Goal: Task Accomplishment & Management: Complete application form

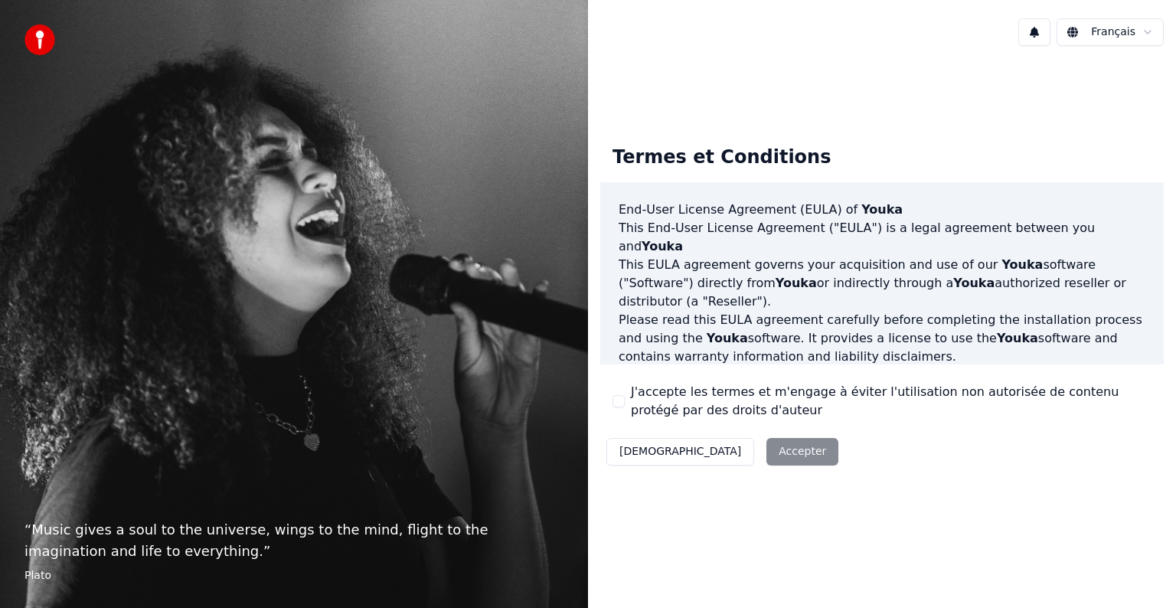
click at [655, 456] on button "[DEMOGRAPHIC_DATA]" at bounding box center [680, 452] width 148 height 28
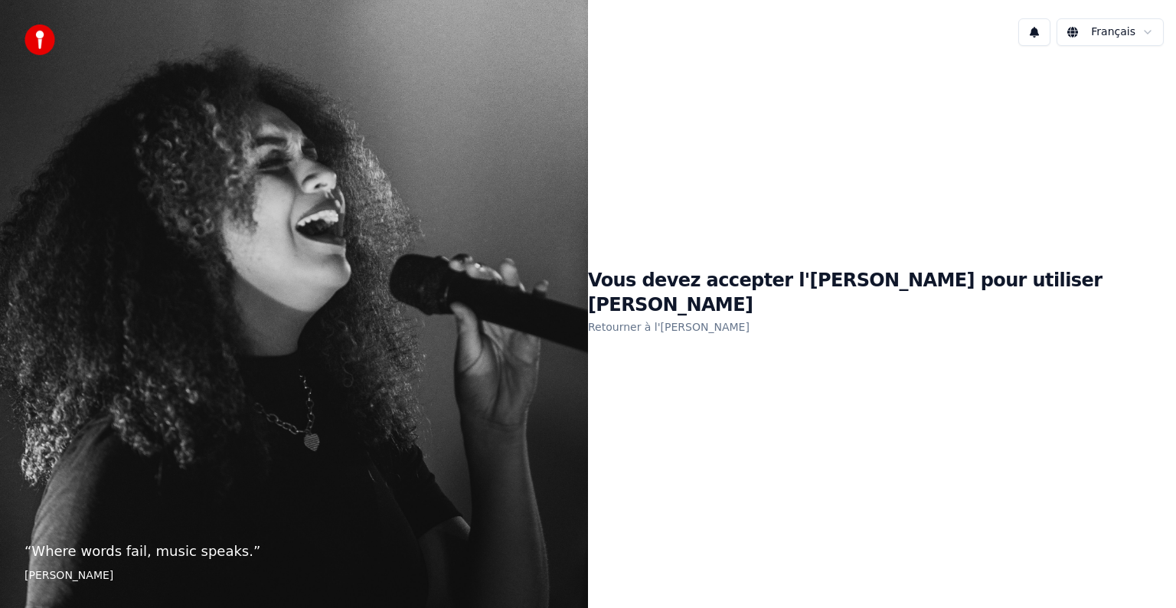
click at [750, 315] on link "Retourner à l'[PERSON_NAME]" at bounding box center [669, 327] width 162 height 25
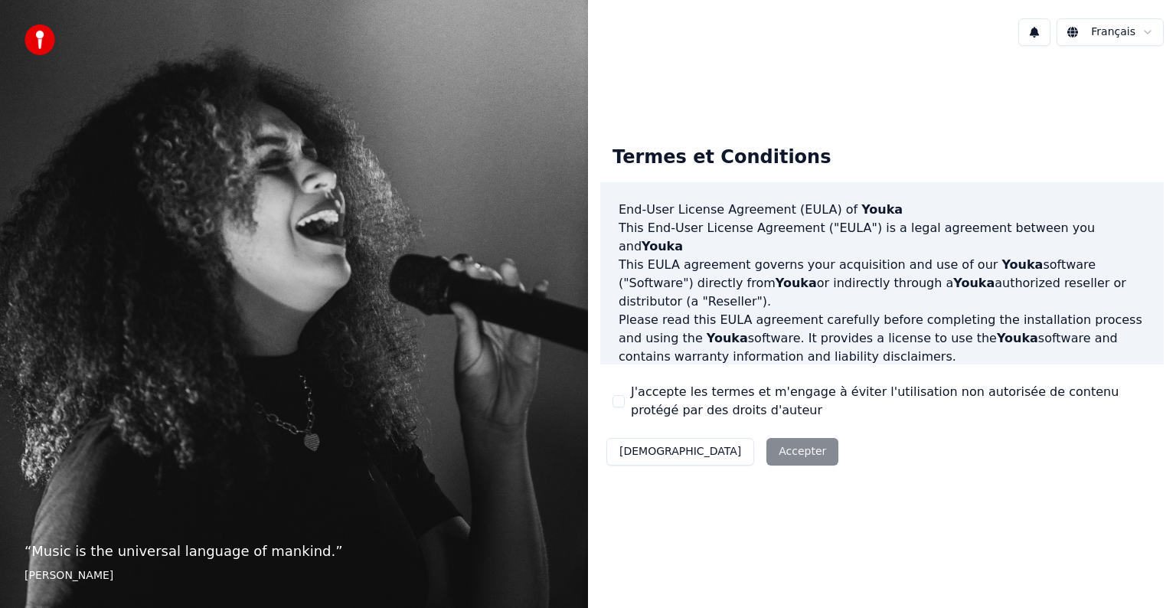
click at [734, 448] on div "Décliner Accepter" at bounding box center [722, 452] width 244 height 40
click at [729, 454] on div "Décliner Accepter" at bounding box center [722, 452] width 244 height 40
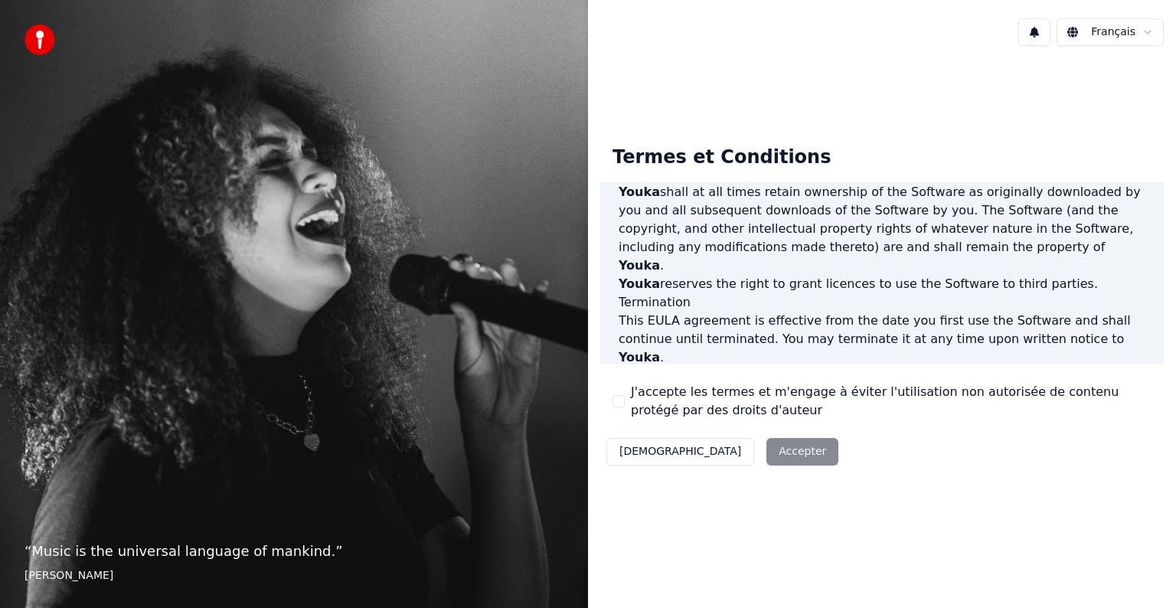
scroll to position [828, 0]
click at [733, 456] on div "Décliner Accepter" at bounding box center [722, 452] width 244 height 40
click at [1161, 525] on div "Termes et Conditions End-User License Agreement ([PERSON_NAME]) of Youka This E…" at bounding box center [882, 302] width 588 height 489
click at [665, 413] on label "J'accepte les termes et m'engage à éviter l'utilisation non autorisée de conten…" at bounding box center [891, 401] width 521 height 37
click at [625, 407] on button "J'accepte les termes et m'engage à éviter l'utilisation non autorisée de conten…" at bounding box center [619, 401] width 12 height 12
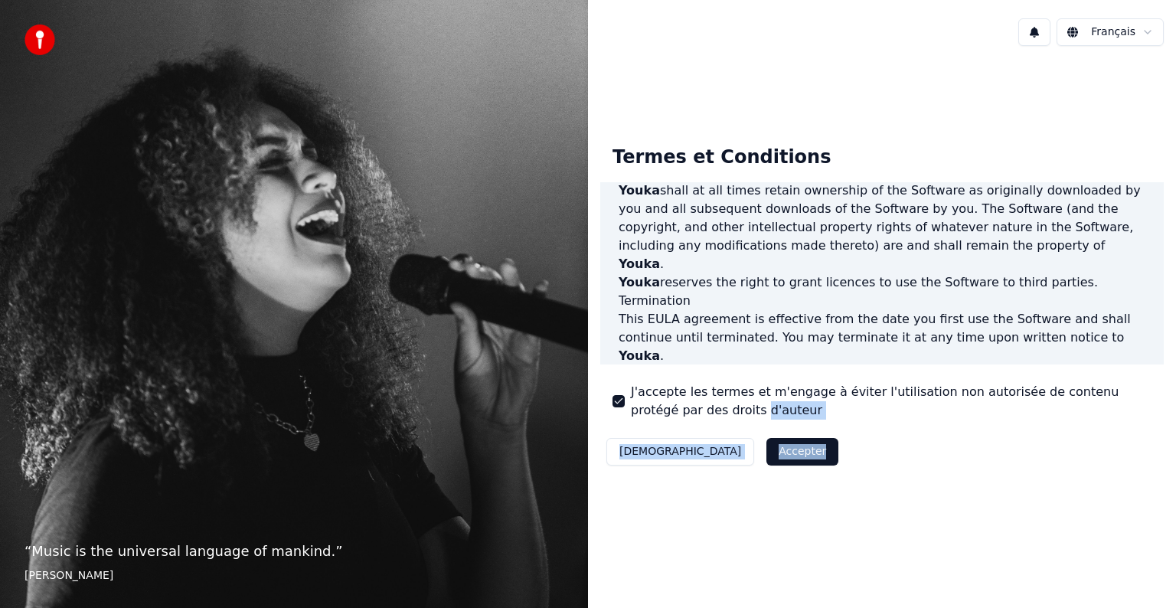
drag, startPoint x: 665, startPoint y: 413, endPoint x: 704, endPoint y: 456, distance: 59.1
click at [704, 456] on div "Termes et Conditions End-User License Agreement ([PERSON_NAME]) of Youka This E…" at bounding box center [882, 302] width 564 height 338
click at [766, 456] on button "Accepter" at bounding box center [802, 452] width 72 height 28
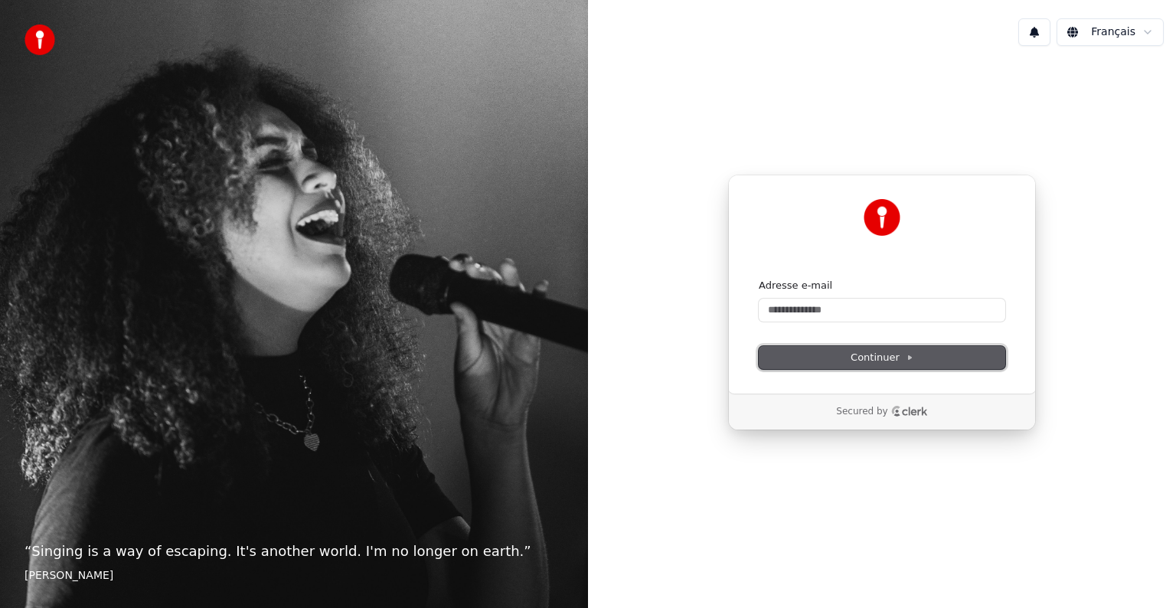
click at [890, 361] on span "Continuer" at bounding box center [882, 358] width 63 height 14
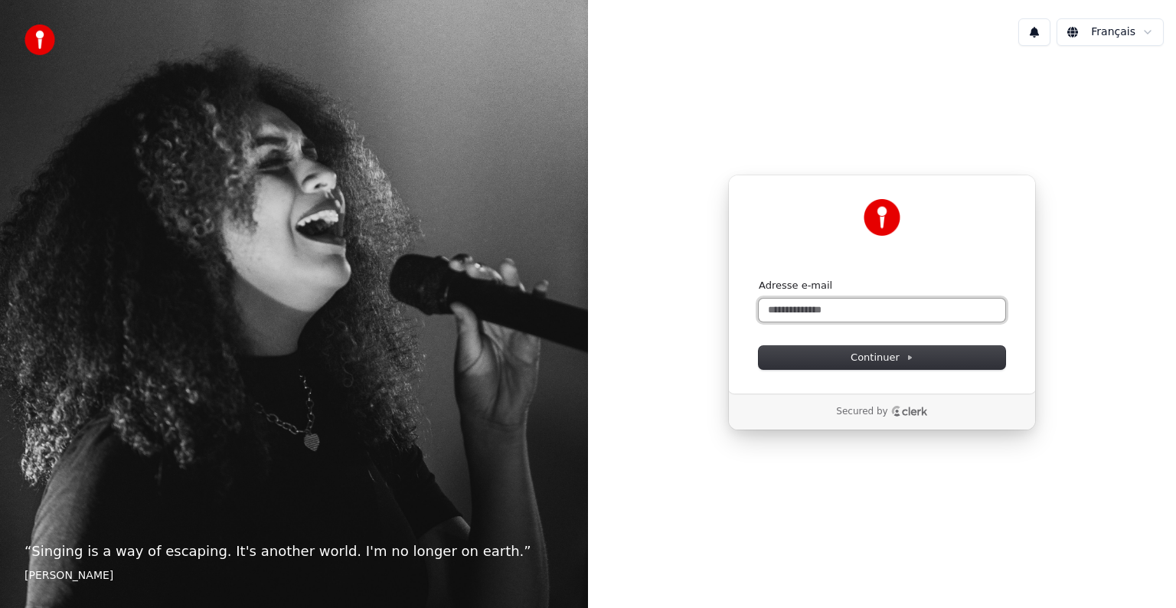
click at [836, 309] on input "Adresse e-mail" at bounding box center [882, 310] width 247 height 23
type input "*"
click at [809, 312] on input "**********" at bounding box center [882, 310] width 247 height 23
click at [883, 352] on span "Continuer" at bounding box center [882, 358] width 63 height 14
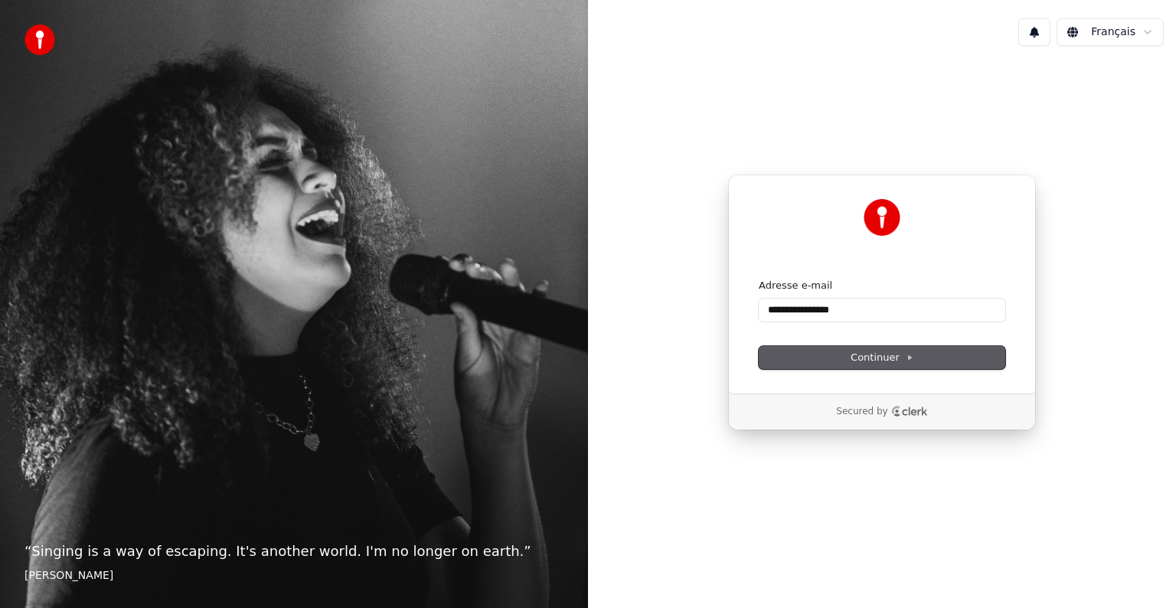
type input "**********"
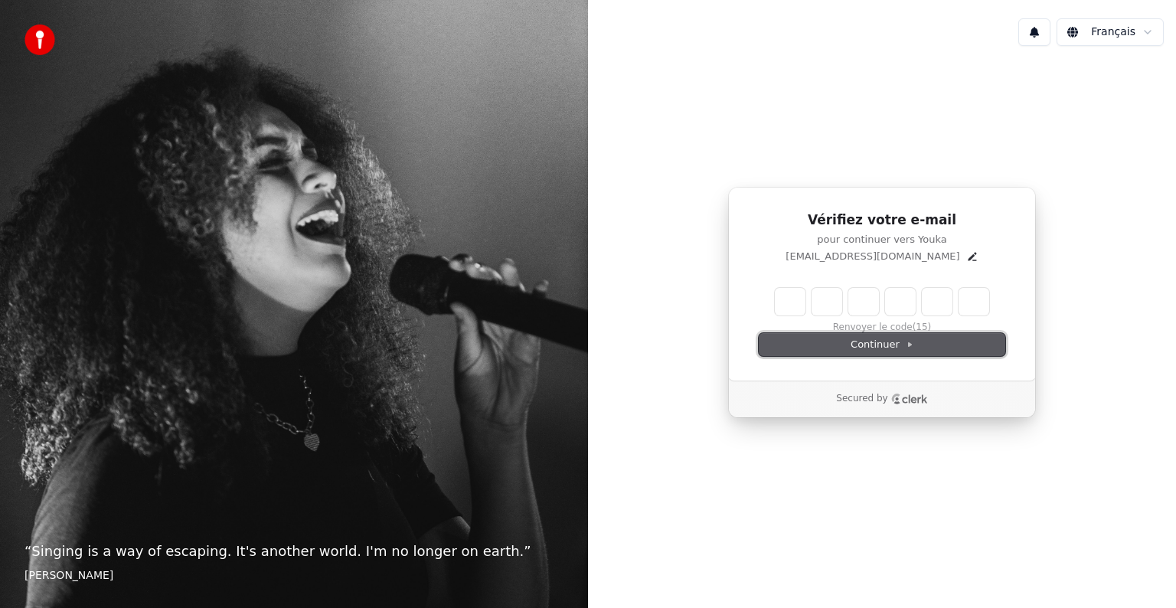
click at [877, 345] on span "Continuer" at bounding box center [882, 345] width 63 height 14
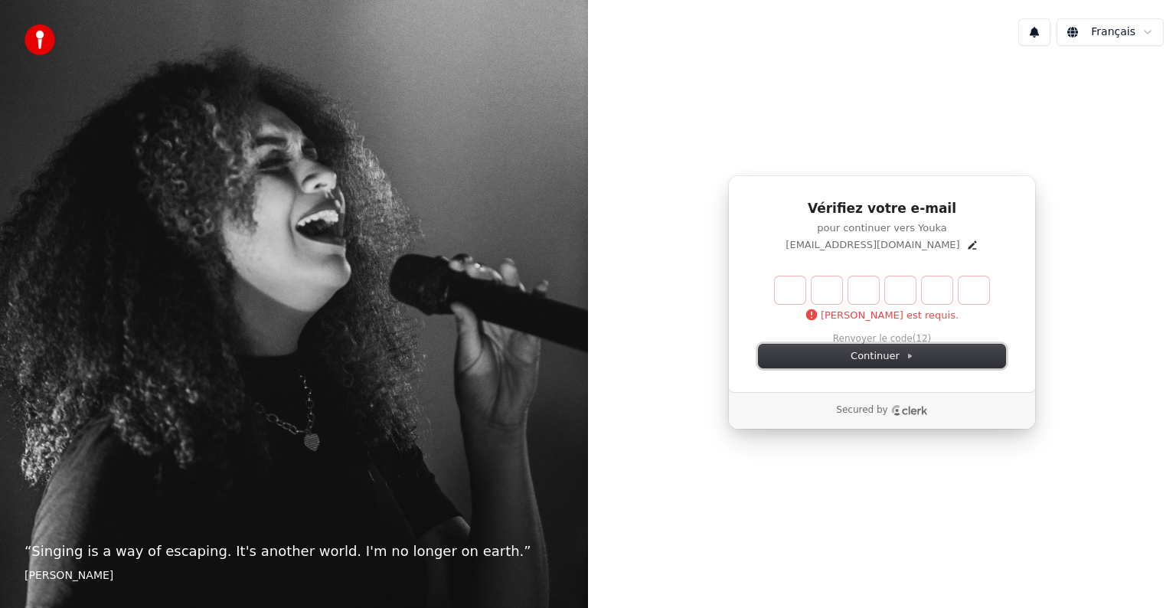
drag, startPoint x: 877, startPoint y: 345, endPoint x: 793, endPoint y: 292, distance: 99.4
click at [793, 292] on div "[PERSON_NAME] est requis. Renvoyer le code (12) Continuer" at bounding box center [882, 322] width 247 height 92
click at [793, 292] on input "Enter verification code" at bounding box center [882, 290] width 214 height 28
